Goal: Information Seeking & Learning: Learn about a topic

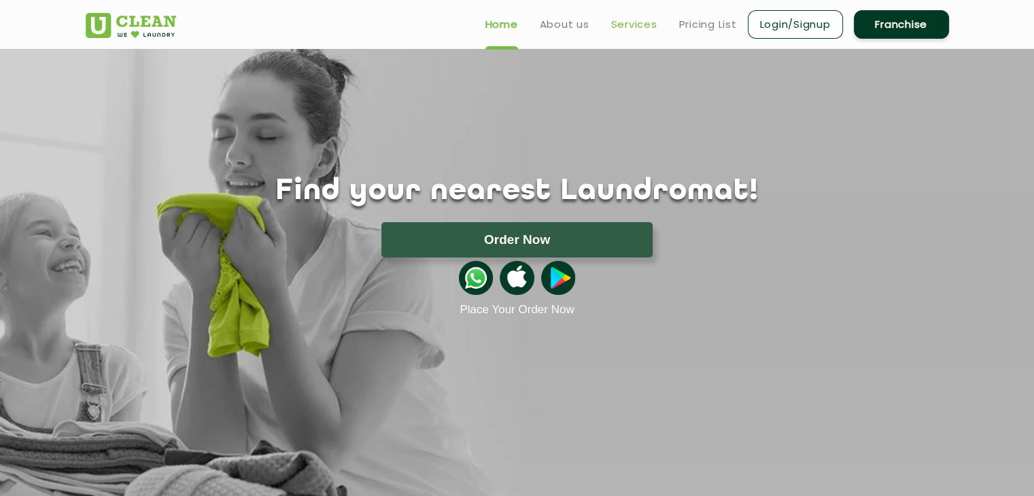
click at [634, 20] on link "Services" at bounding box center [634, 24] width 46 height 16
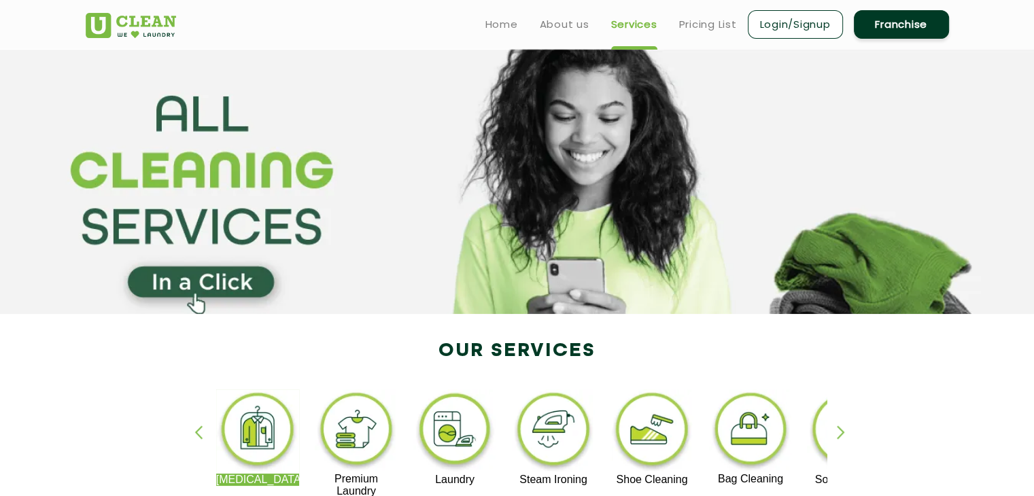
click at [462, 419] on img at bounding box center [455, 432] width 84 height 84
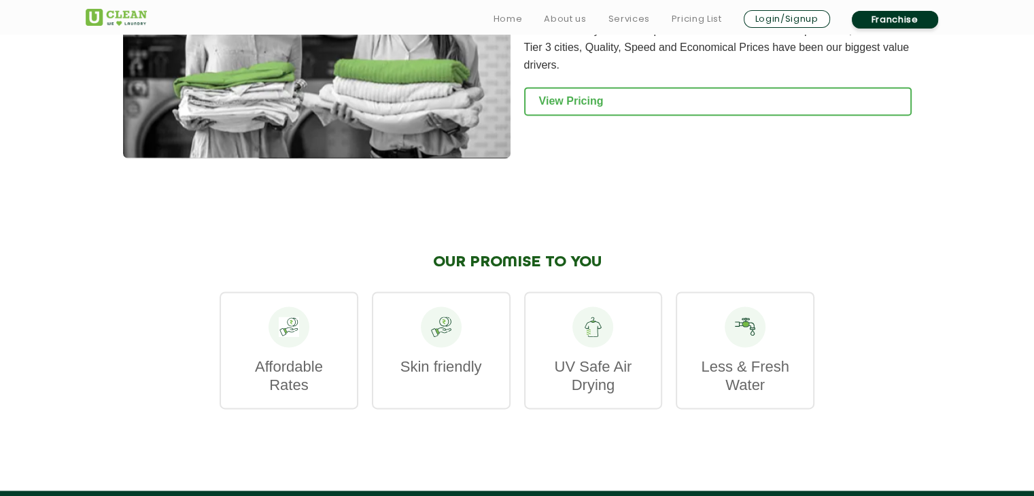
scroll to position [1933, 0]
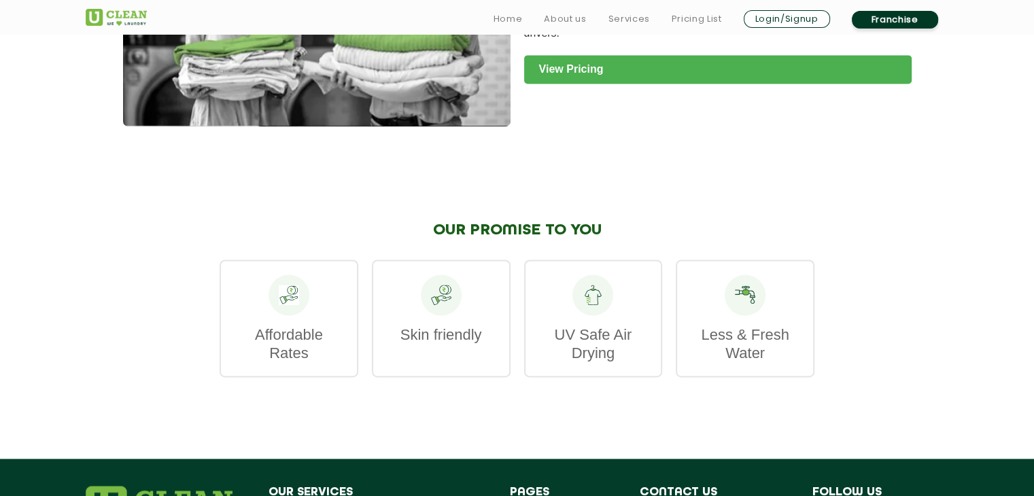
click at [721, 84] on link "View Pricing" at bounding box center [717, 69] width 387 height 29
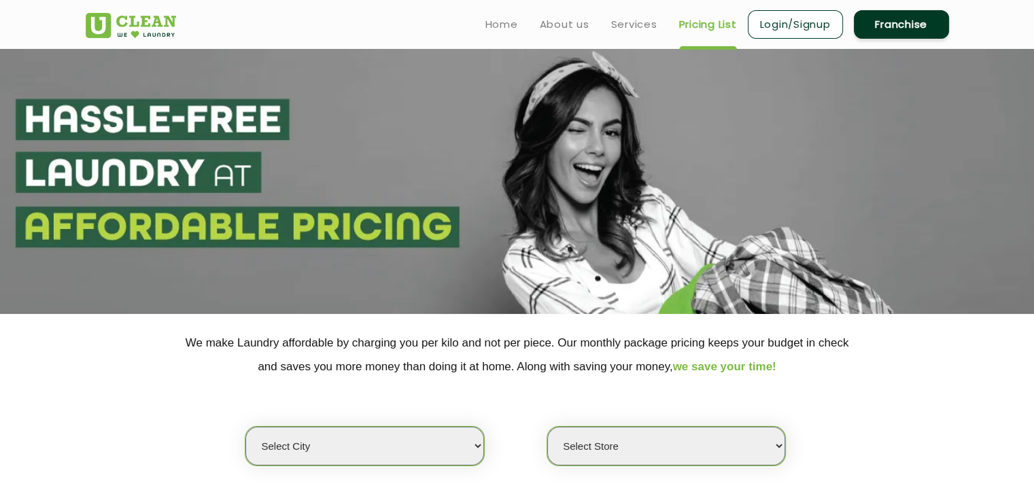
click at [443, 449] on select "Select city Aalo Agartala Agra Ahmedabad Akola Aligarh Alwar - UClean Select Am…" at bounding box center [364, 446] width 238 height 39
select select "11"
click at [245, 427] on select "Select city Aalo Agartala Agra Ahmedabad Akola Aligarh Alwar - UClean Select Am…" at bounding box center [364, 446] width 238 height 39
click at [661, 434] on select "Select Store UClean Anna Nagar UClean Navalur UClean Chitlapakkam UClean Urrapa…" at bounding box center [666, 446] width 238 height 39
